Goal: Navigation & Orientation: Find specific page/section

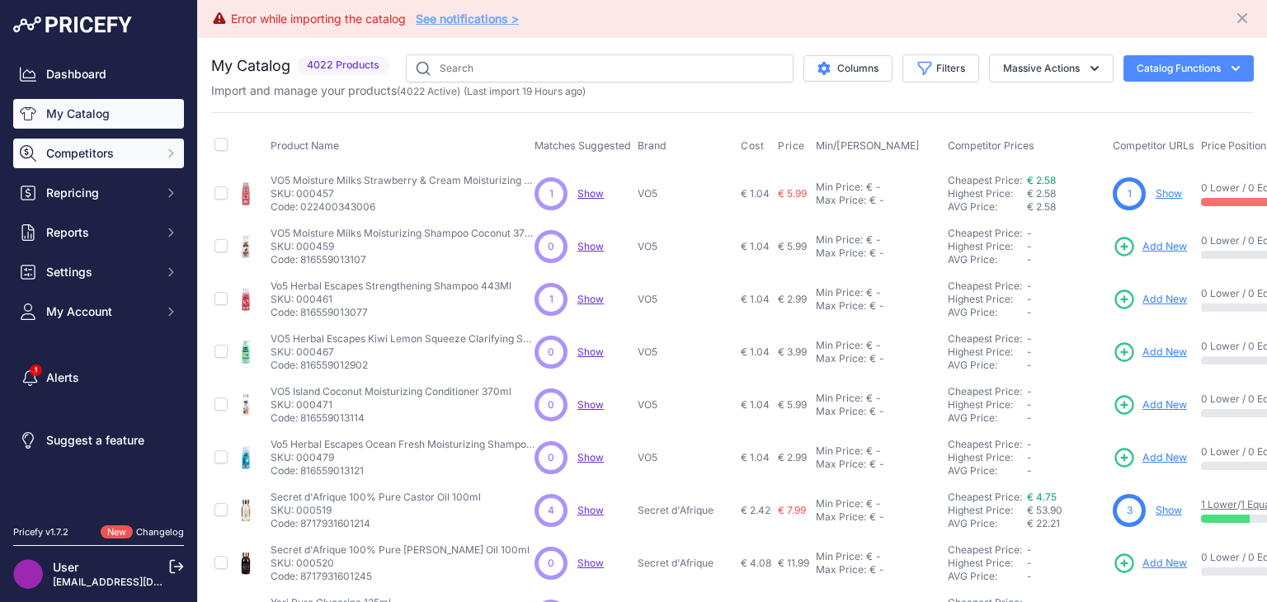
click at [64, 149] on span "Competitors" at bounding box center [100, 153] width 108 height 16
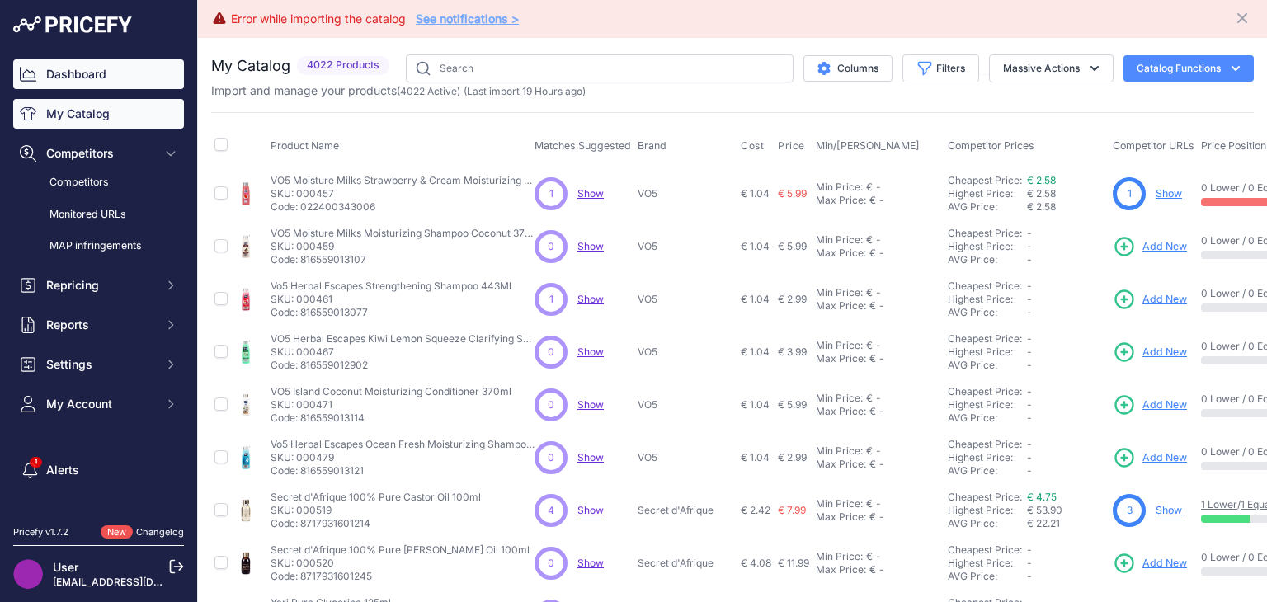
click at [99, 79] on link "Dashboard" at bounding box center [98, 74] width 171 height 30
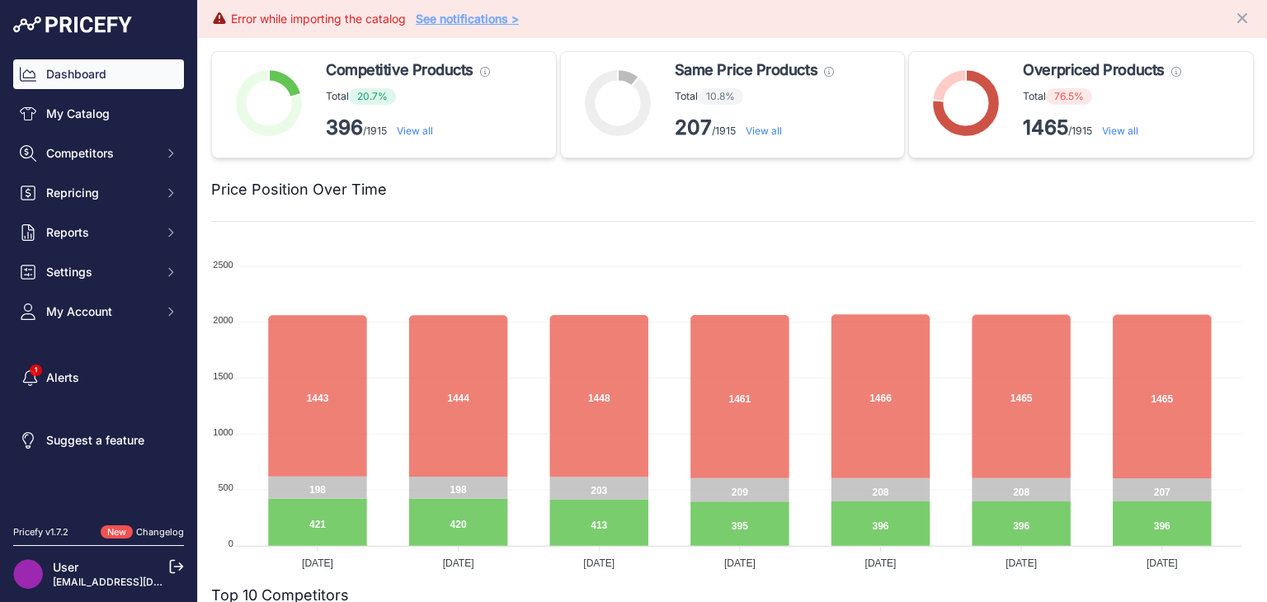
click at [1114, 132] on link "View all" at bounding box center [1120, 131] width 36 height 12
